Goal: Check status: Check status

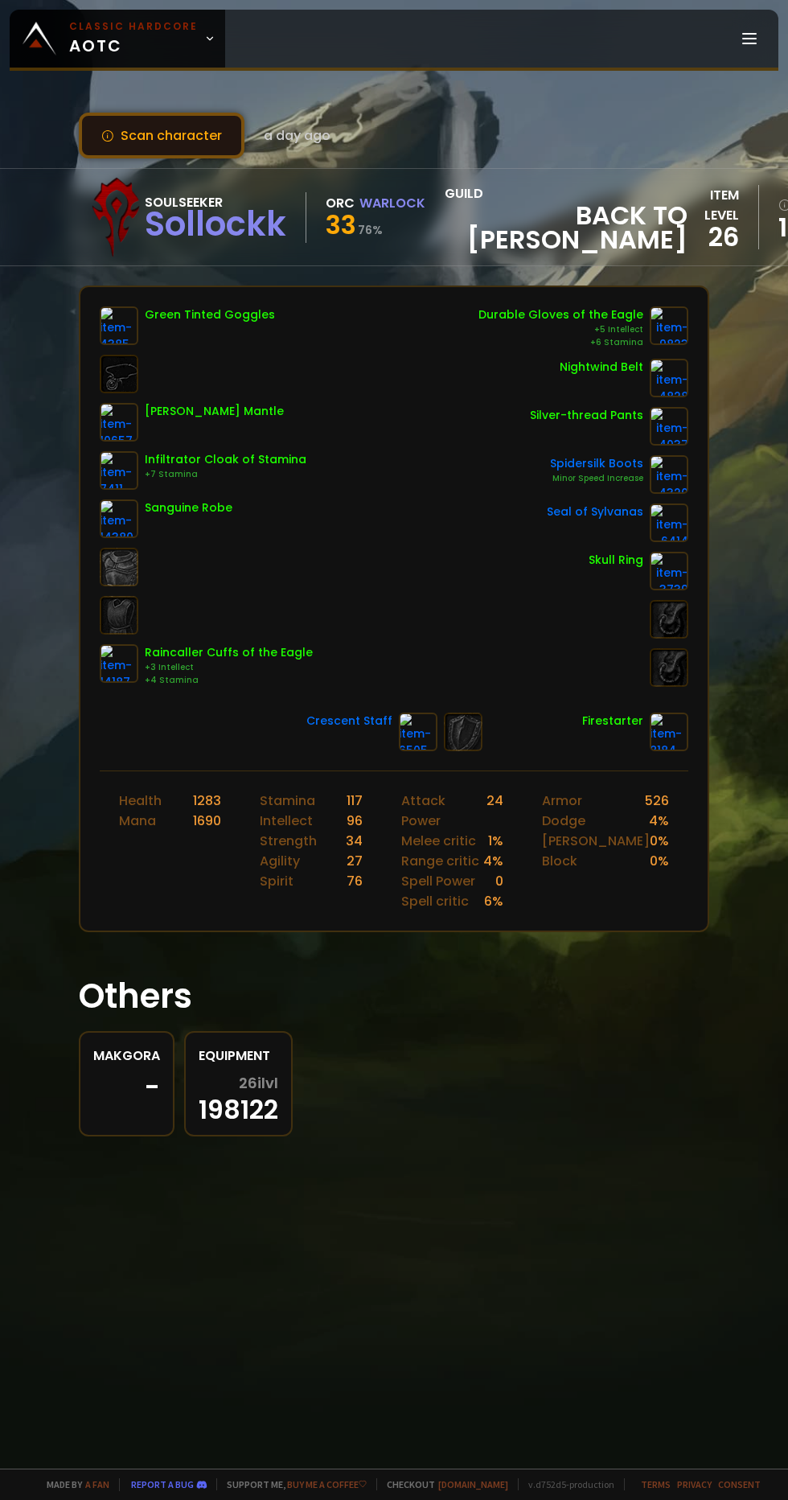
click at [126, 135] on button "Scan character" at bounding box center [162, 136] width 166 height 46
